Goal: Task Accomplishment & Management: Manage account settings

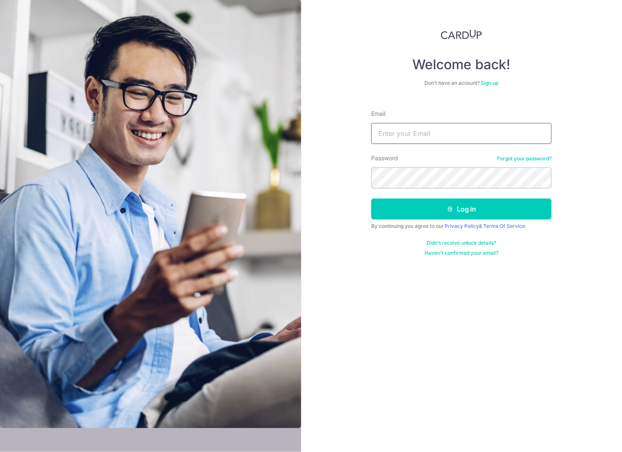
type input "[EMAIL_ADDRESS][DOMAIN_NAME]"
click at [371, 198] on button "Log in" at bounding box center [461, 208] width 180 height 21
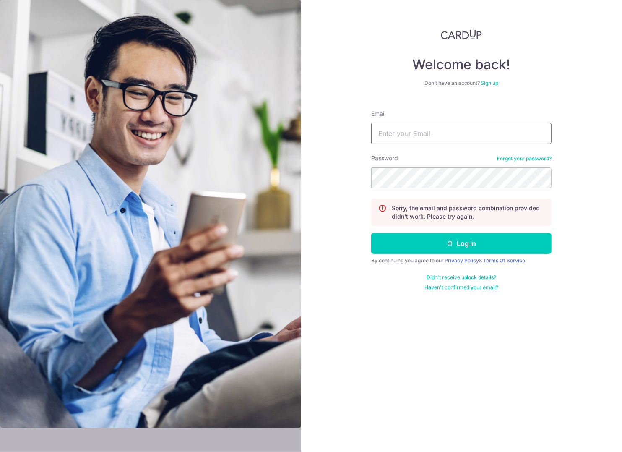
click at [441, 134] on input "Email" at bounding box center [461, 133] width 180 height 21
type input "[EMAIL_ADDRESS][DOMAIN_NAME]"
click at [371, 233] on button "Log in" at bounding box center [461, 243] width 180 height 21
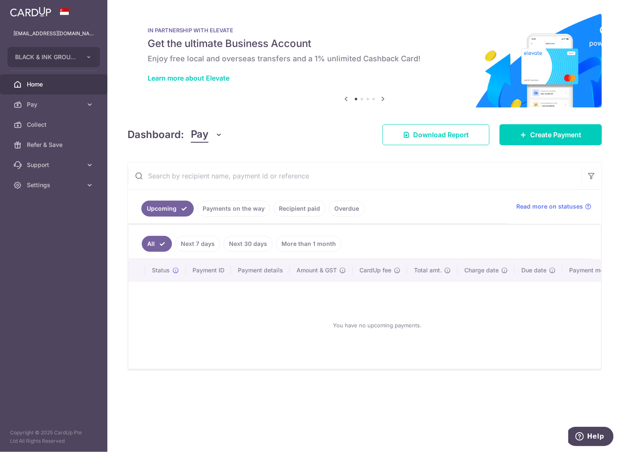
click at [333, 207] on link "Overdue" at bounding box center [347, 208] width 36 height 16
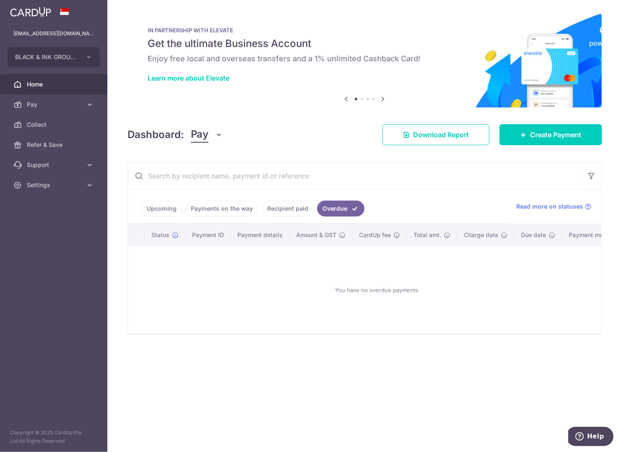
click at [299, 206] on link "Recipient paid" at bounding box center [288, 208] width 52 height 16
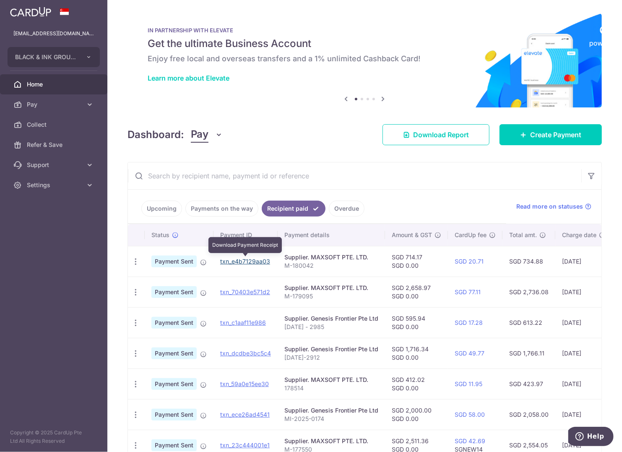
click at [263, 261] on link "txn_e4b7129aa03" at bounding box center [245, 260] width 50 height 7
click at [366, 0] on div "× Pause Schedule Pause all future payments in this series Pause just this one p…" at bounding box center [364, 226] width 515 height 452
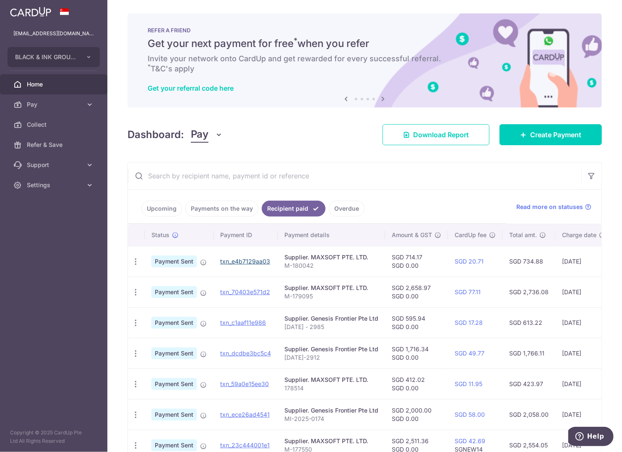
click at [254, 260] on link "txn_e4b7129aa03" at bounding box center [245, 260] width 50 height 7
drag, startPoint x: 351, startPoint y: 168, endPoint x: 297, endPoint y: 246, distance: 94.6
click at [350, 169] on input "text" at bounding box center [354, 175] width 453 height 27
